Goal: Subscribe to service/newsletter

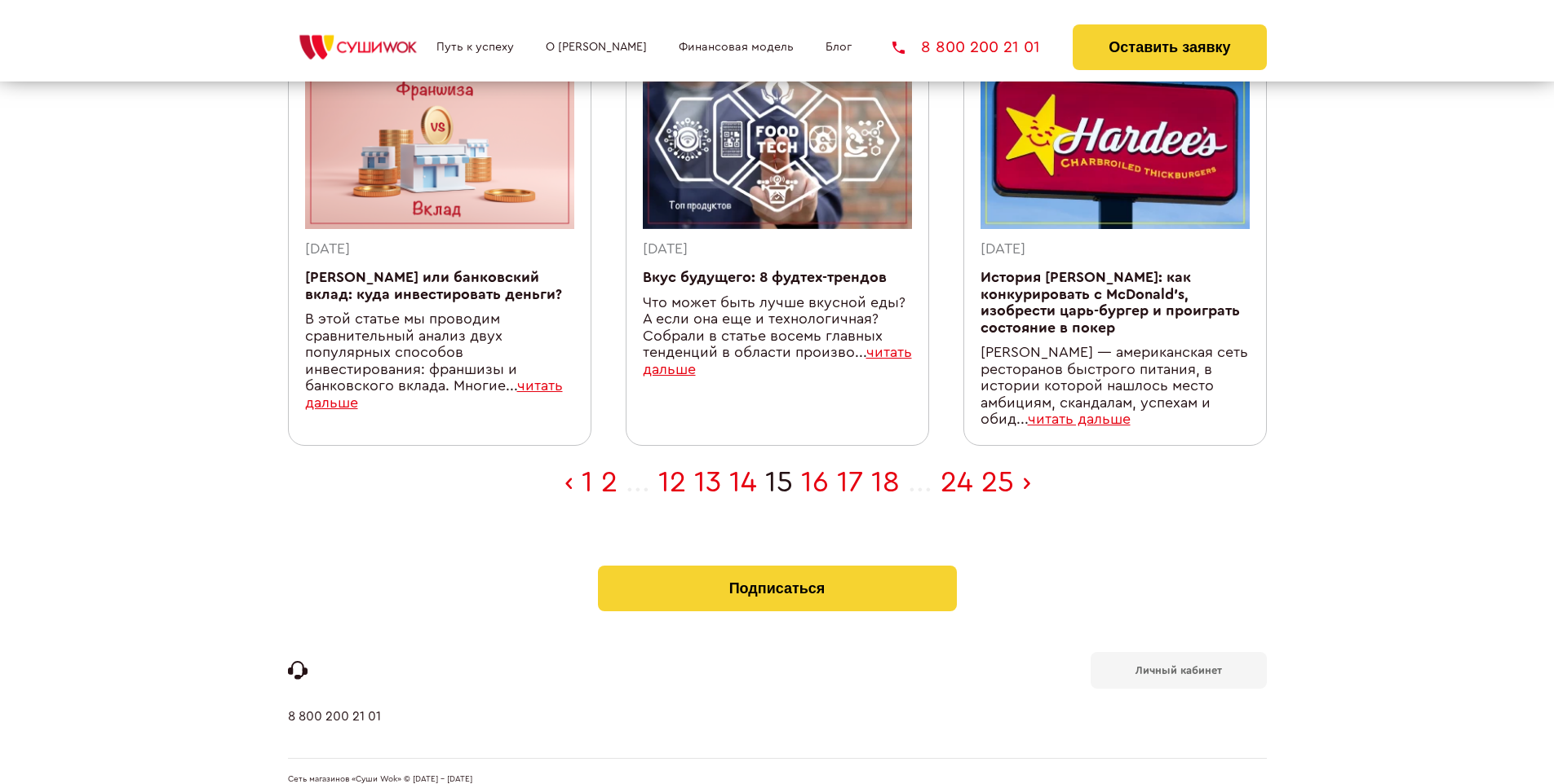
scroll to position [534, 0]
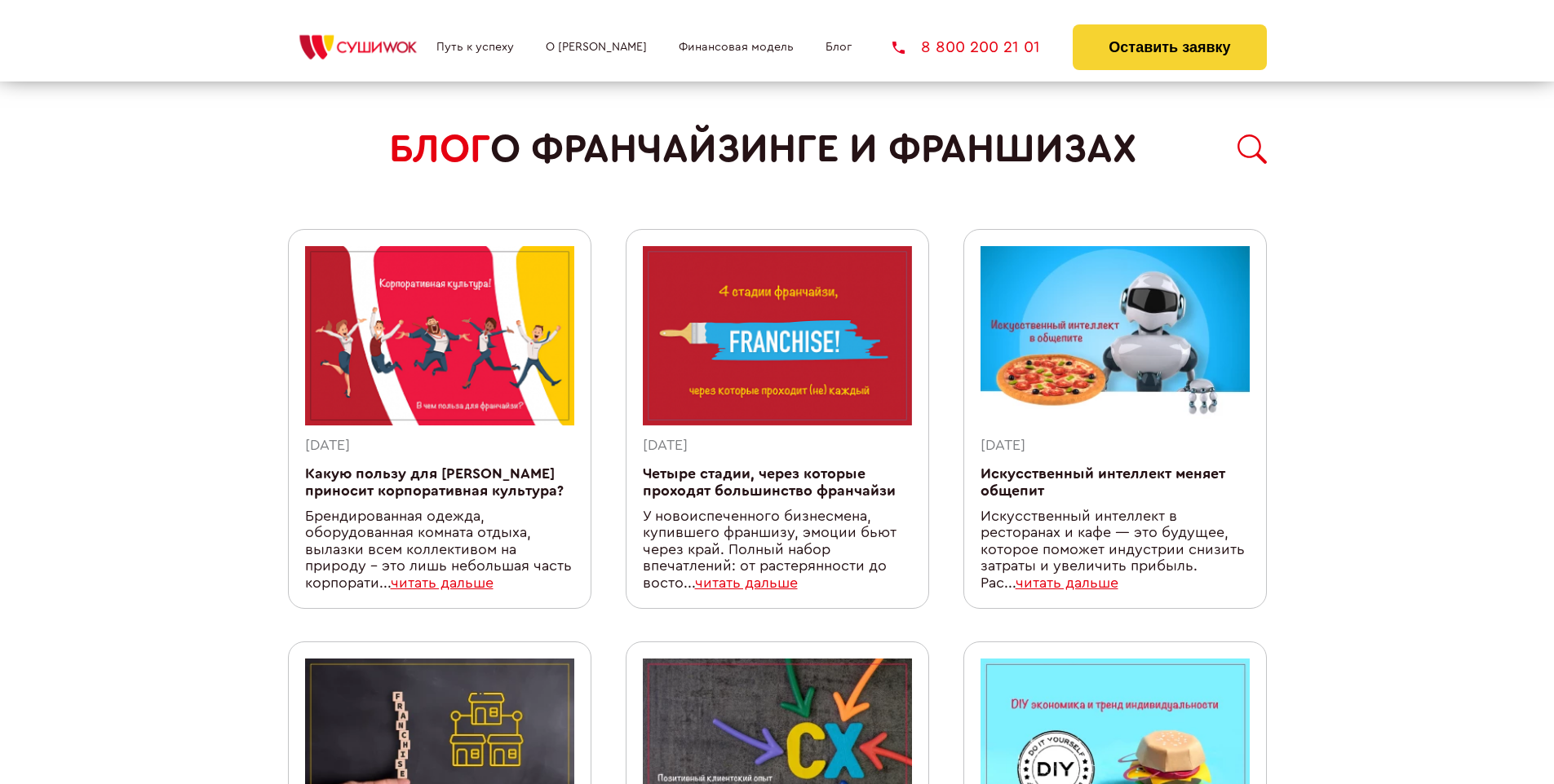
scroll to position [1451, 0]
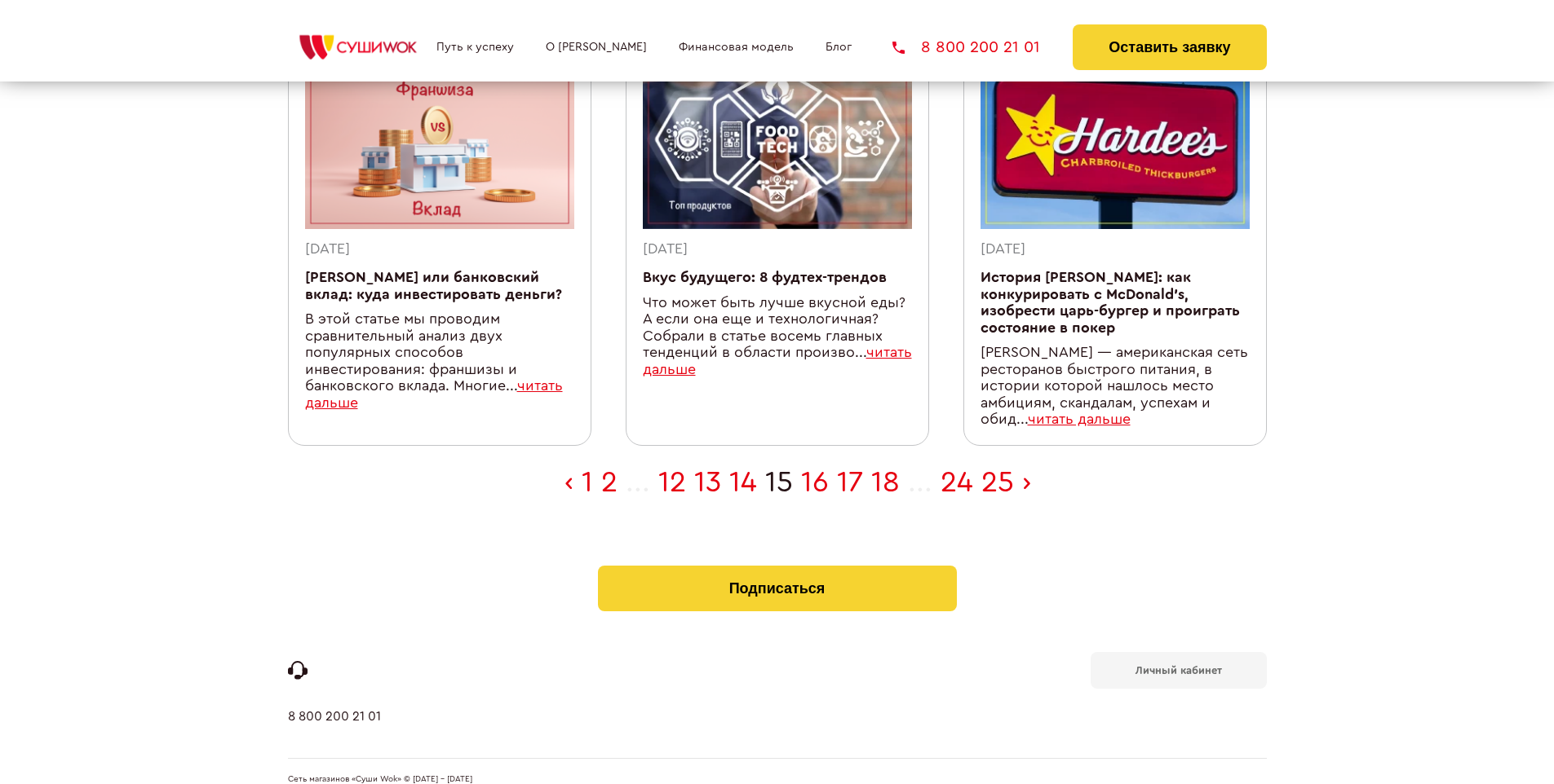
click at [1178, 665] on b "Личный кабинет" at bounding box center [1179, 671] width 86 height 11
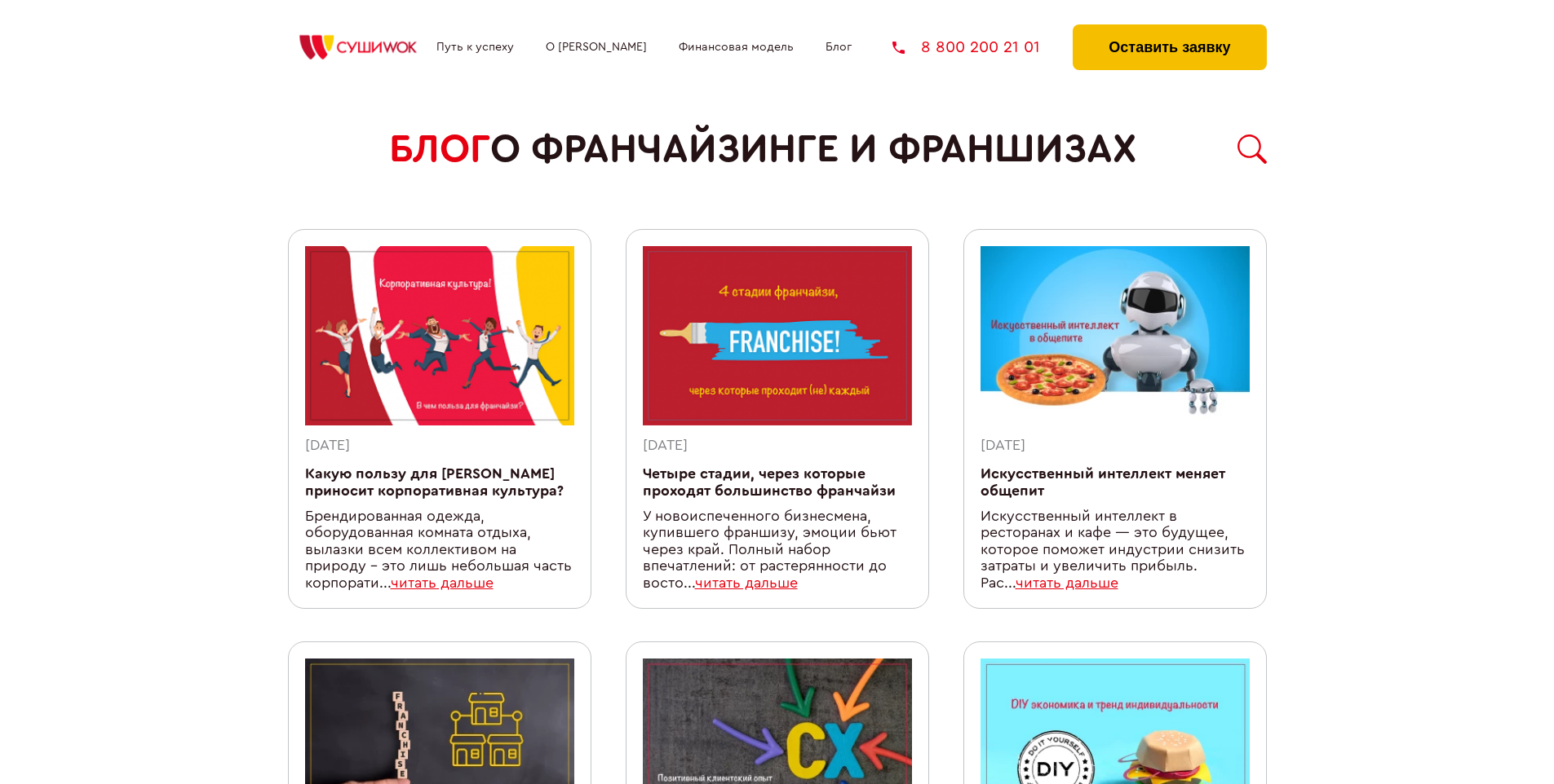
click at [1169, 28] on button "Оставить заявку" at bounding box center [1169, 48] width 193 height 46
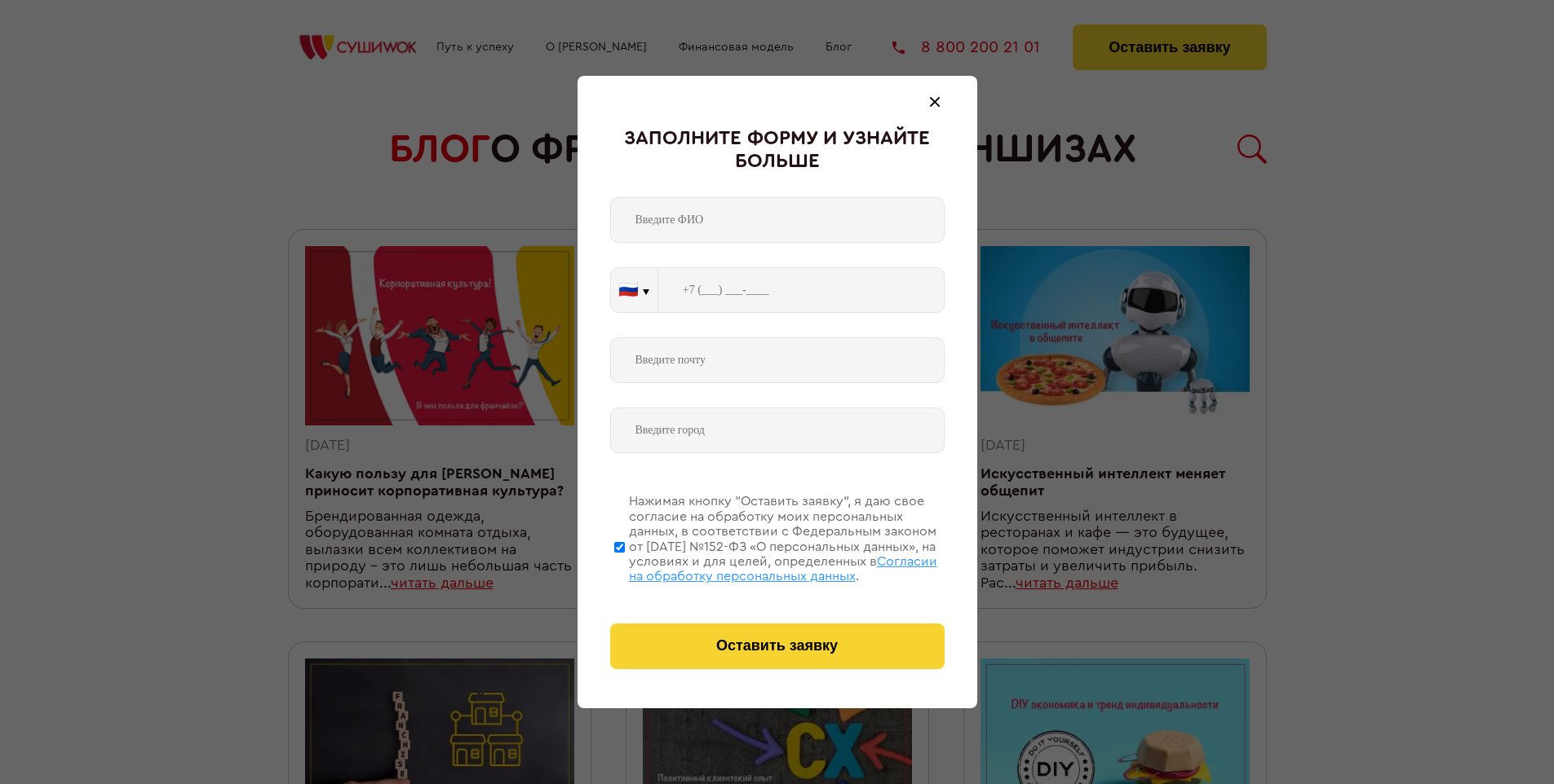
click at [756, 566] on span "Согласии на обработку персональных данных" at bounding box center [783, 569] width 308 height 28
click at [624, 566] on input "Нажимая кнопку “Оставить заявку”, я даю свое согласие на обработку моих персона…" at bounding box center [620, 547] width 11 height 131
checkbox input "false"
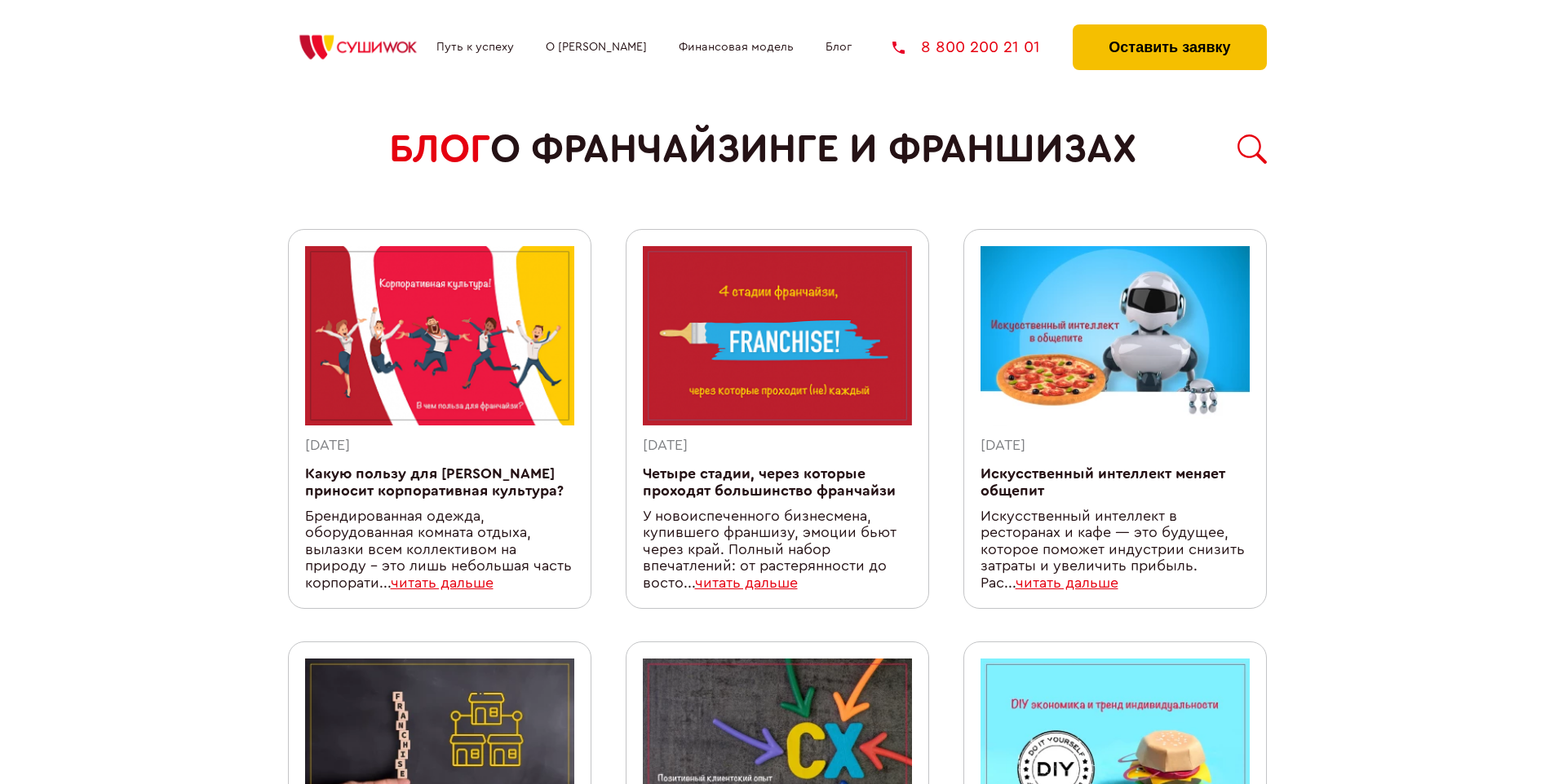
click at [1169, 28] on button "Оставить заявку" at bounding box center [1169, 48] width 193 height 46
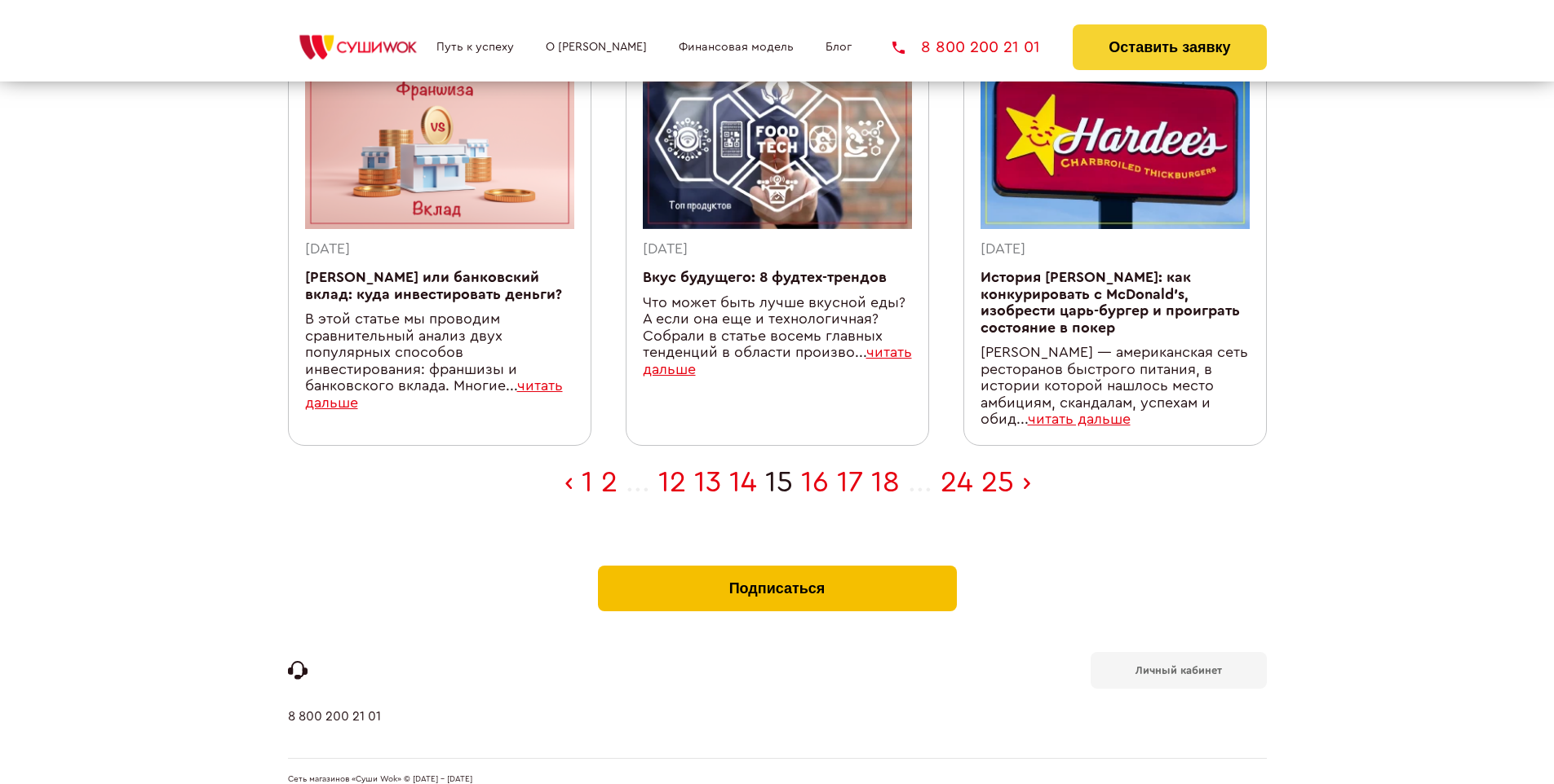
click at [776, 566] on button "Подписаться" at bounding box center [777, 589] width 359 height 46
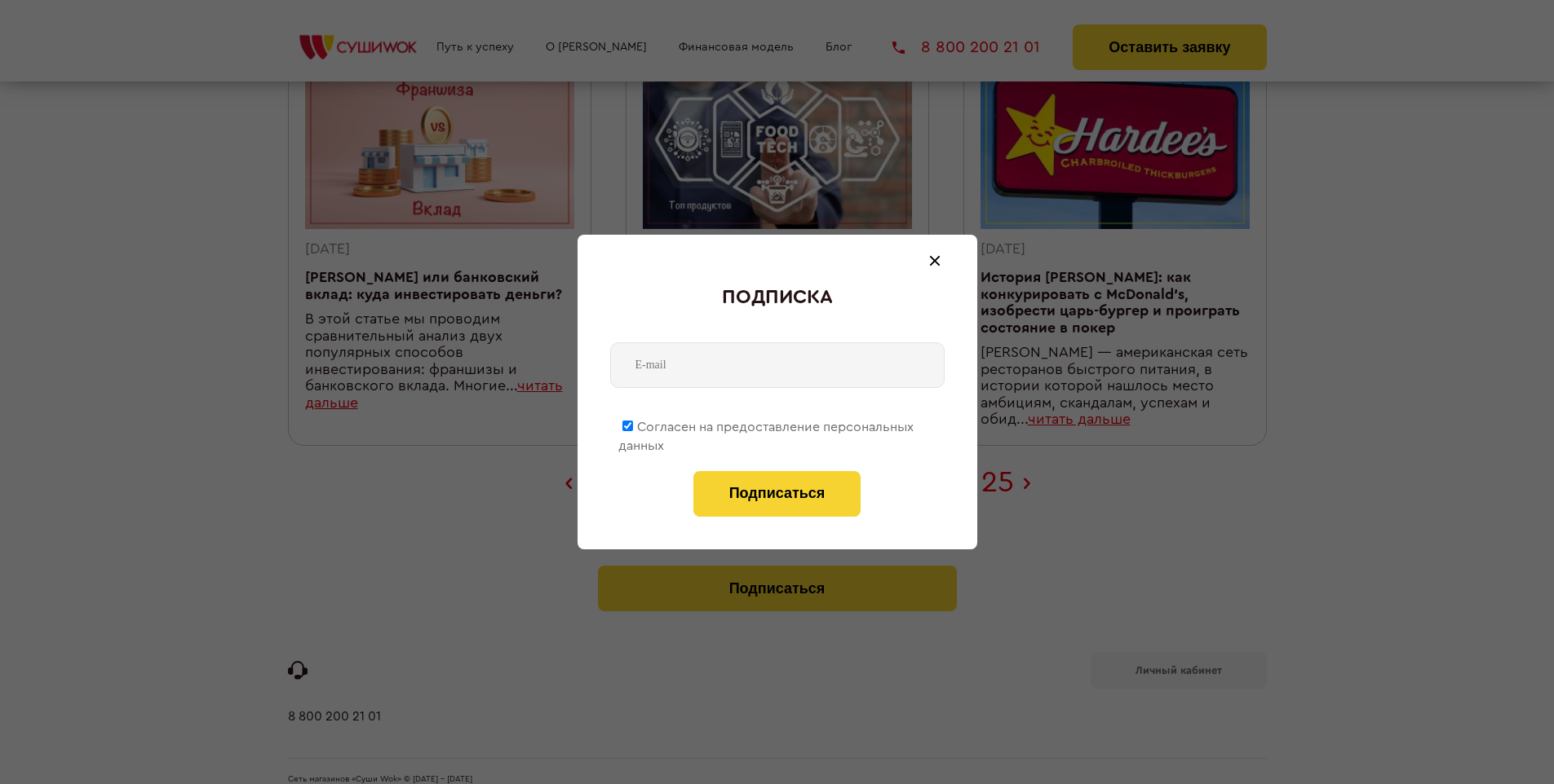
click at [767, 424] on span "Согласен на предоставление персональных данных" at bounding box center [765, 437] width 295 height 32
click at [633, 424] on input "Согласен на предоставление персональных данных" at bounding box center [628, 426] width 11 height 11
checkbox input "false"
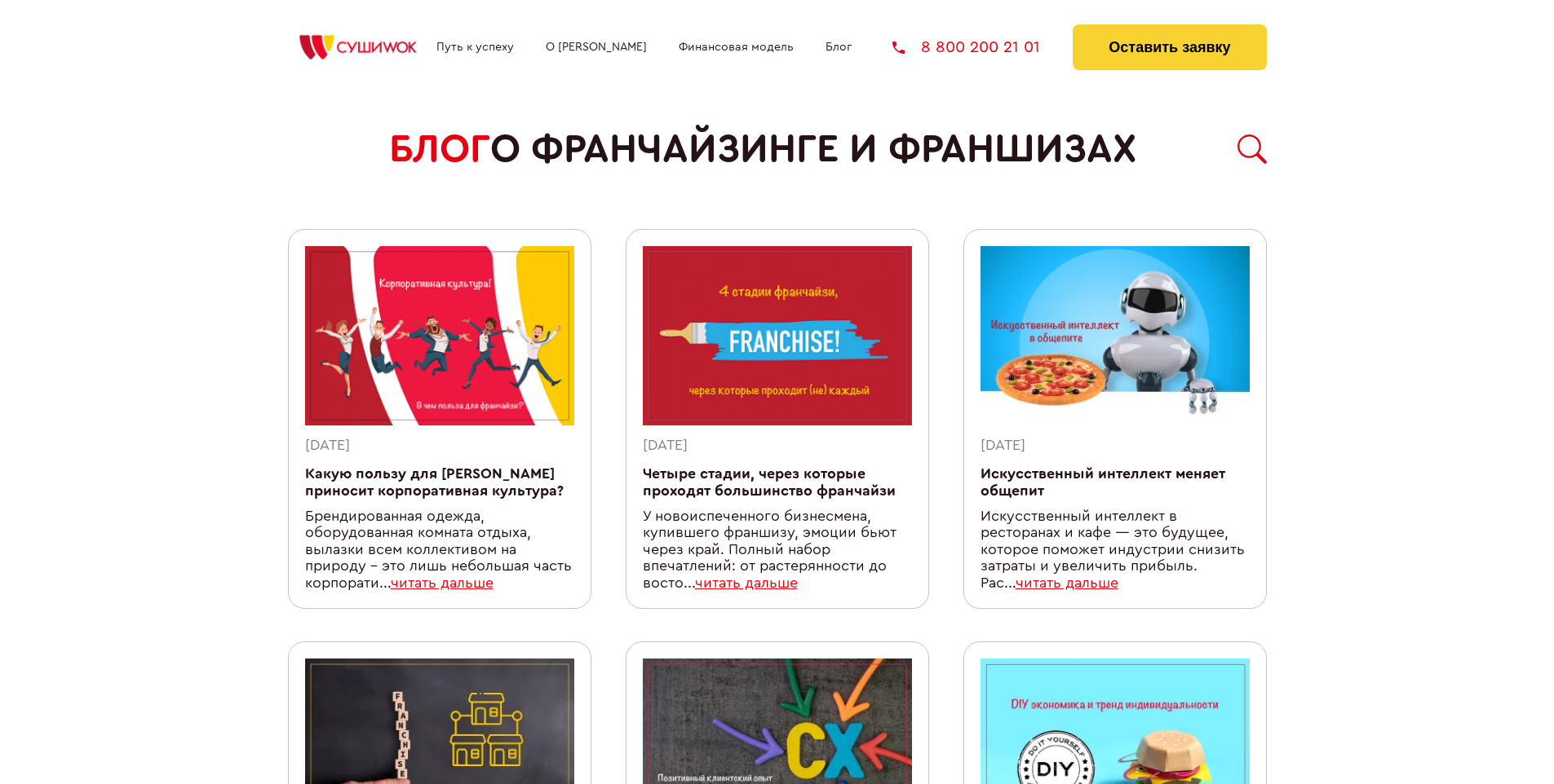
scroll to position [1451, 0]
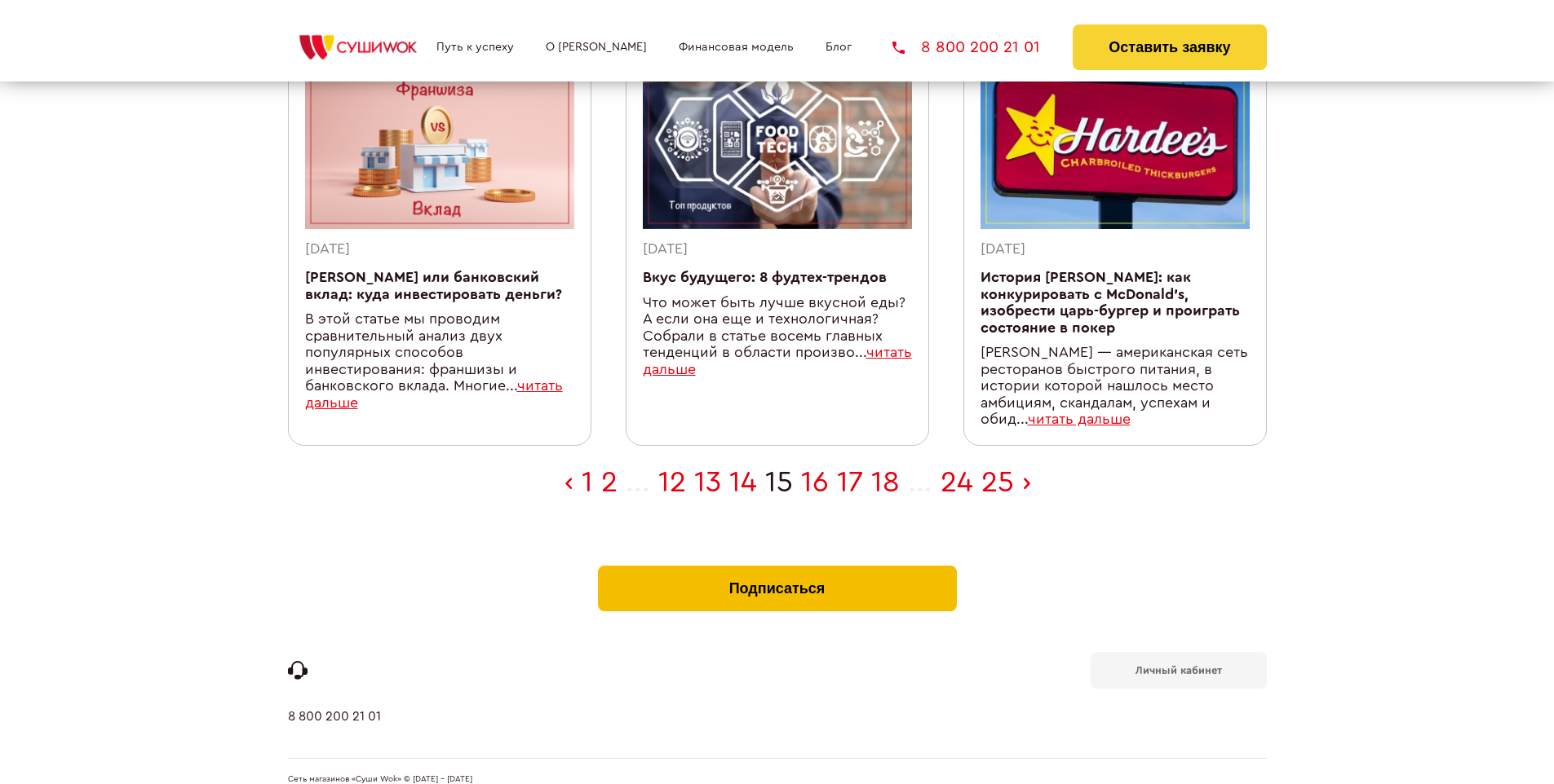
click at [776, 566] on button "Подписаться" at bounding box center [777, 589] width 359 height 46
